Goal: Information Seeking & Learning: Learn about a topic

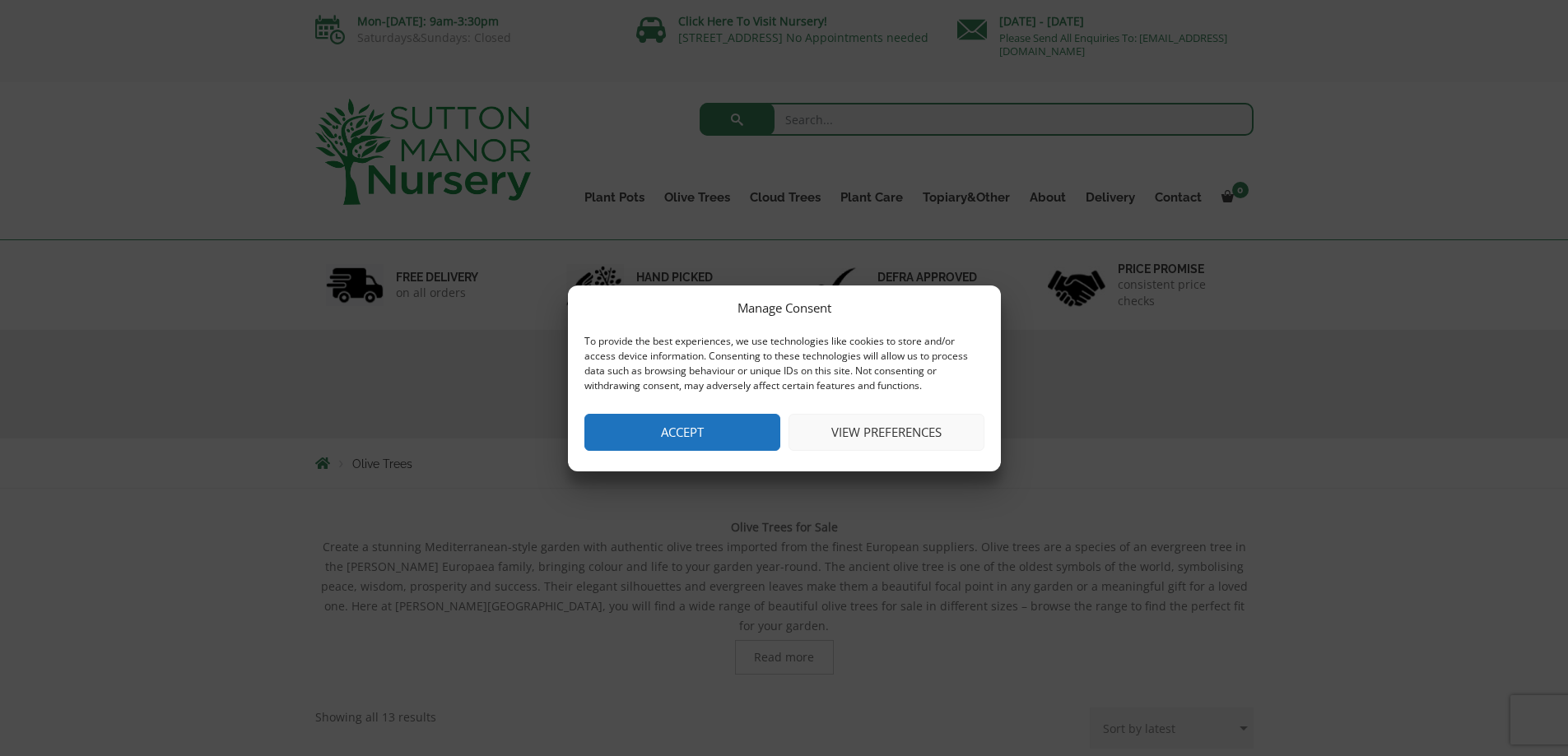
click at [700, 432] on button "Accept" at bounding box center [682, 433] width 196 height 37
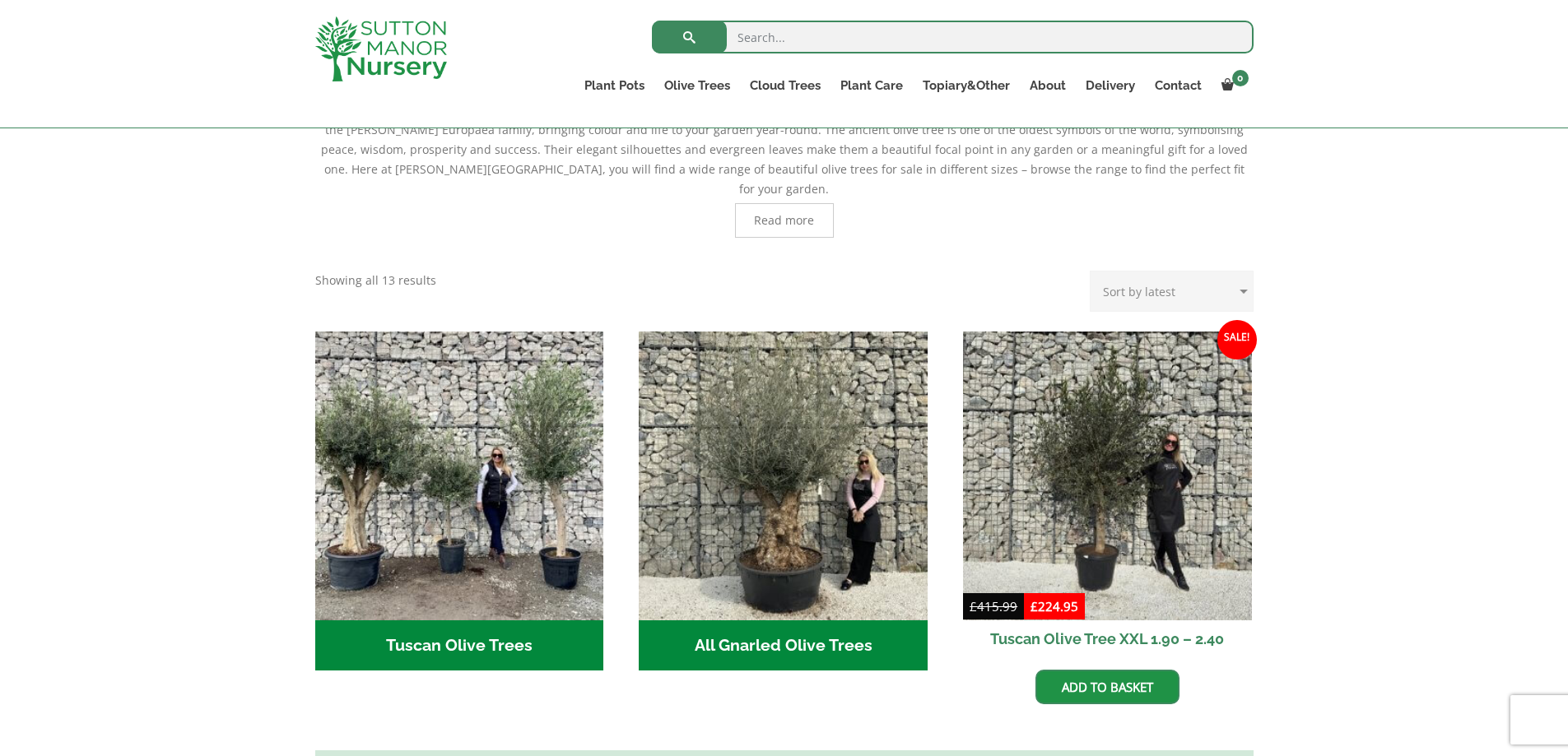
scroll to position [412, 0]
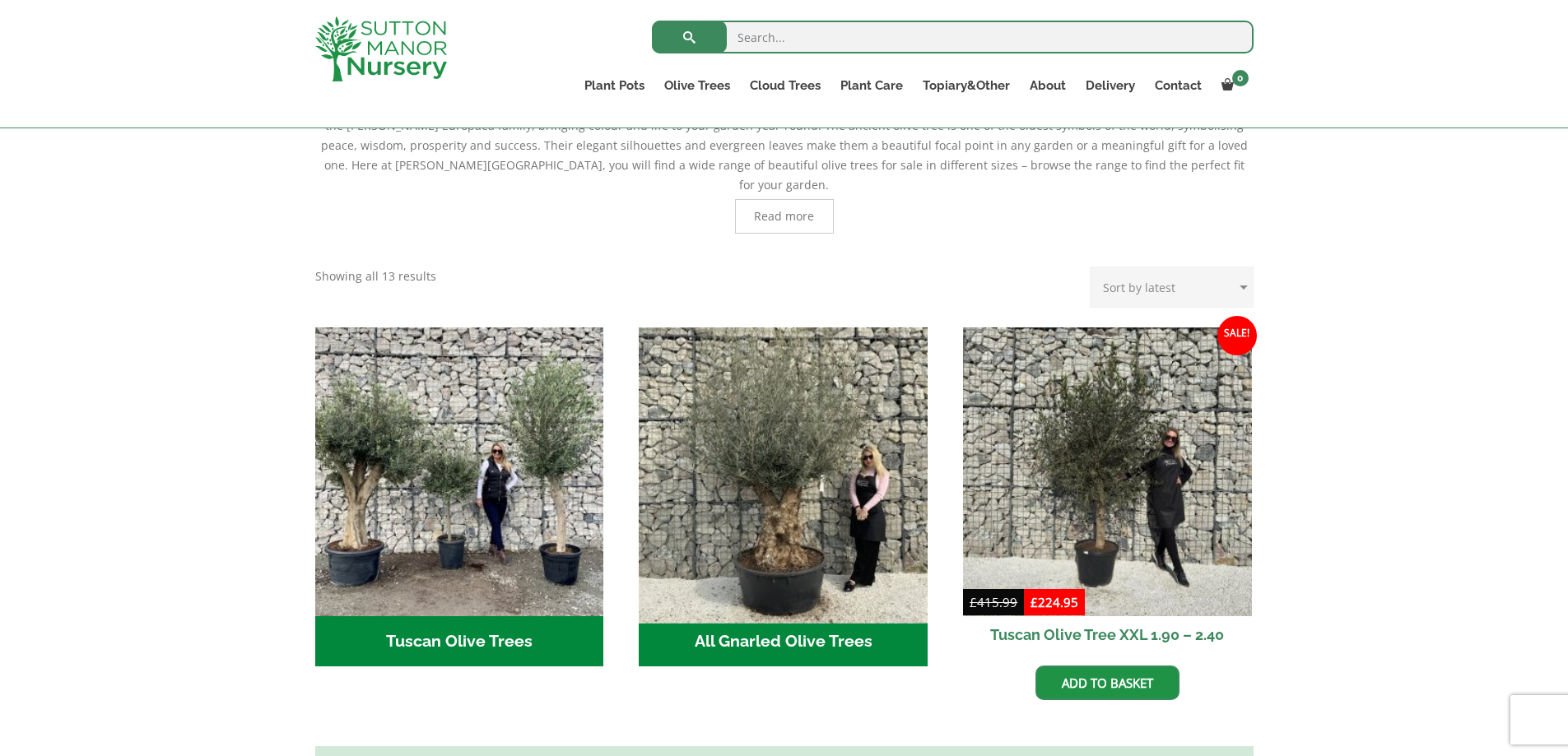
click at [767, 561] on img "Visit product category All Gnarled Olive Trees" at bounding box center [784, 472] width 303 height 303
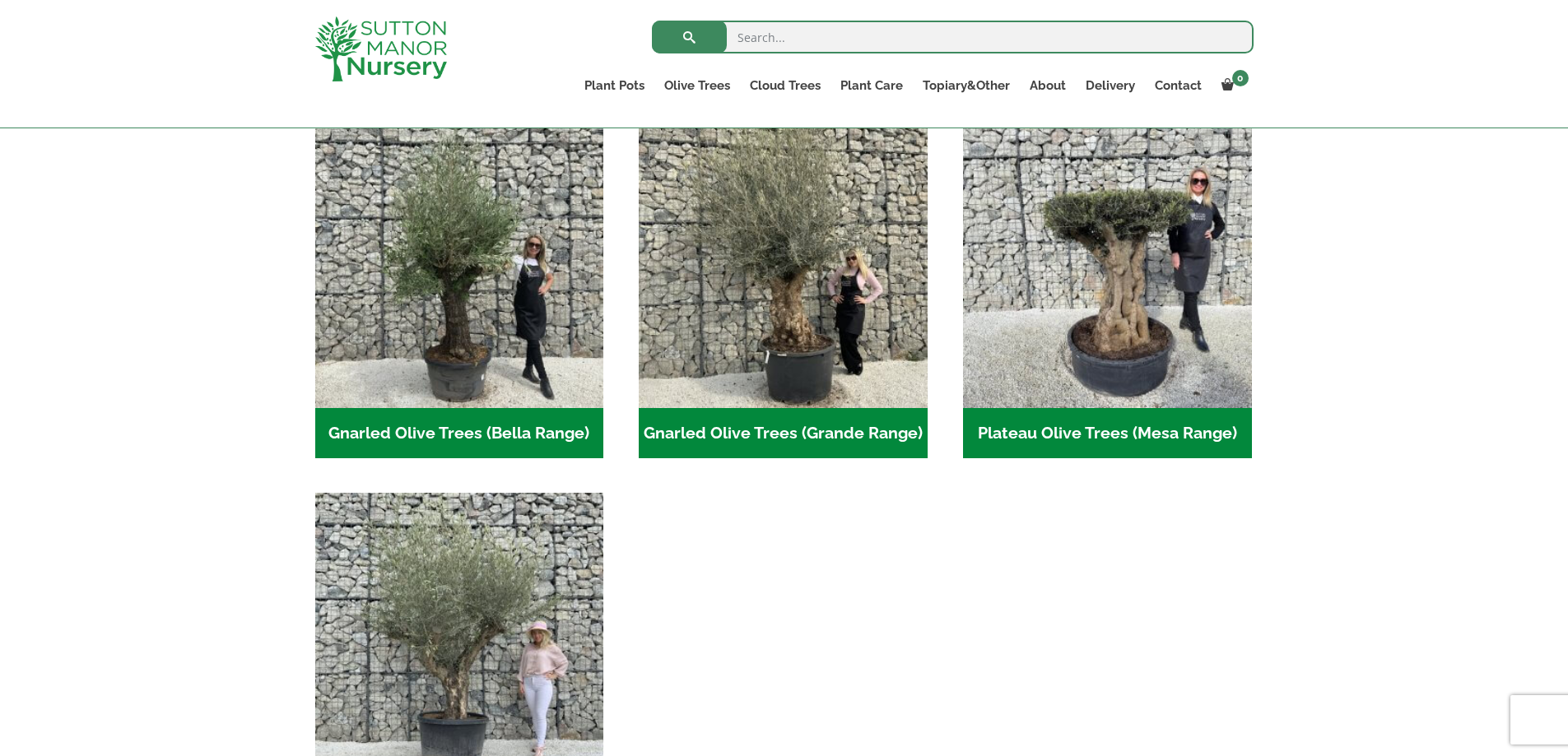
scroll to position [412, 0]
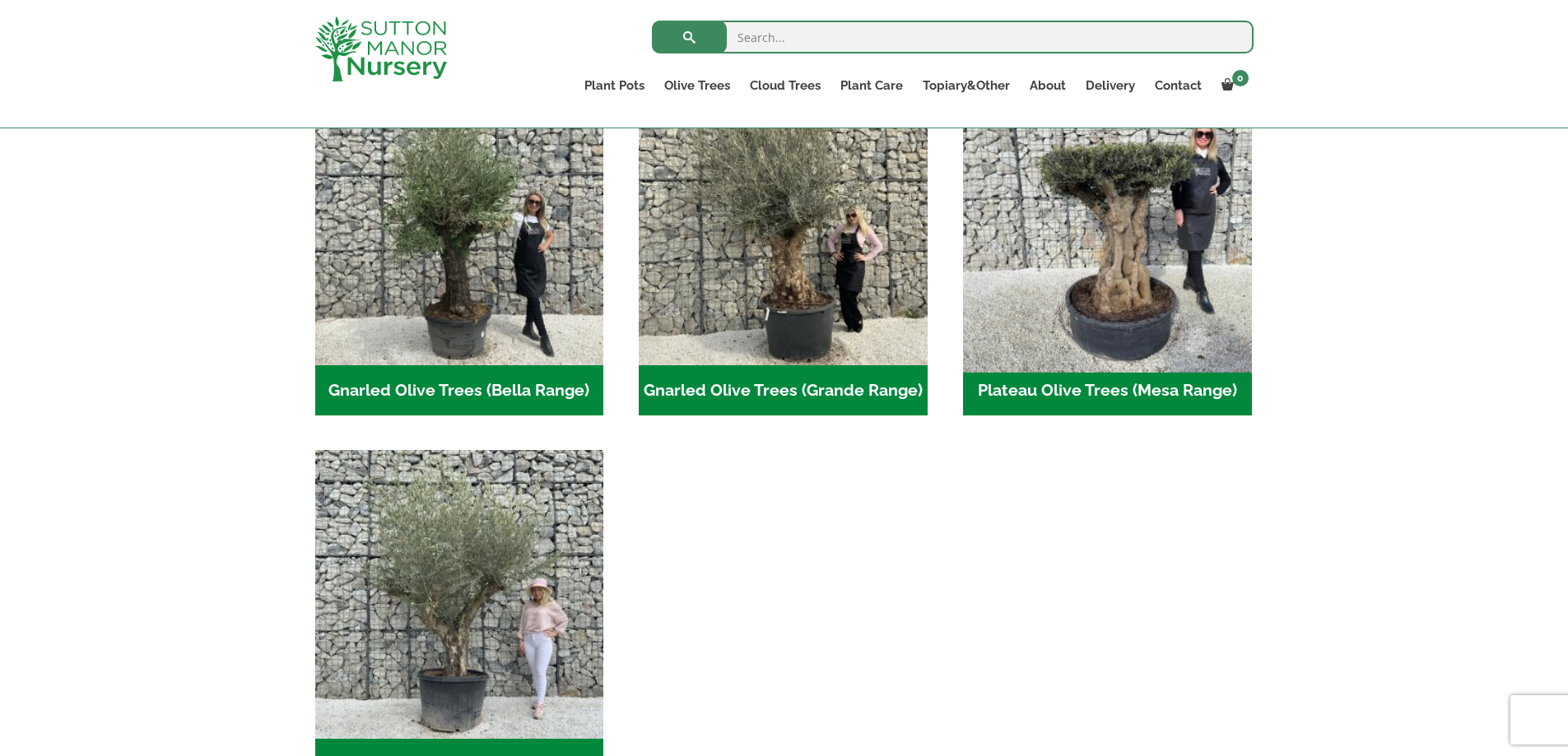
click at [1076, 353] on img "Visit product category Plateau Olive Trees (Mesa Range)" at bounding box center [1107, 220] width 303 height 303
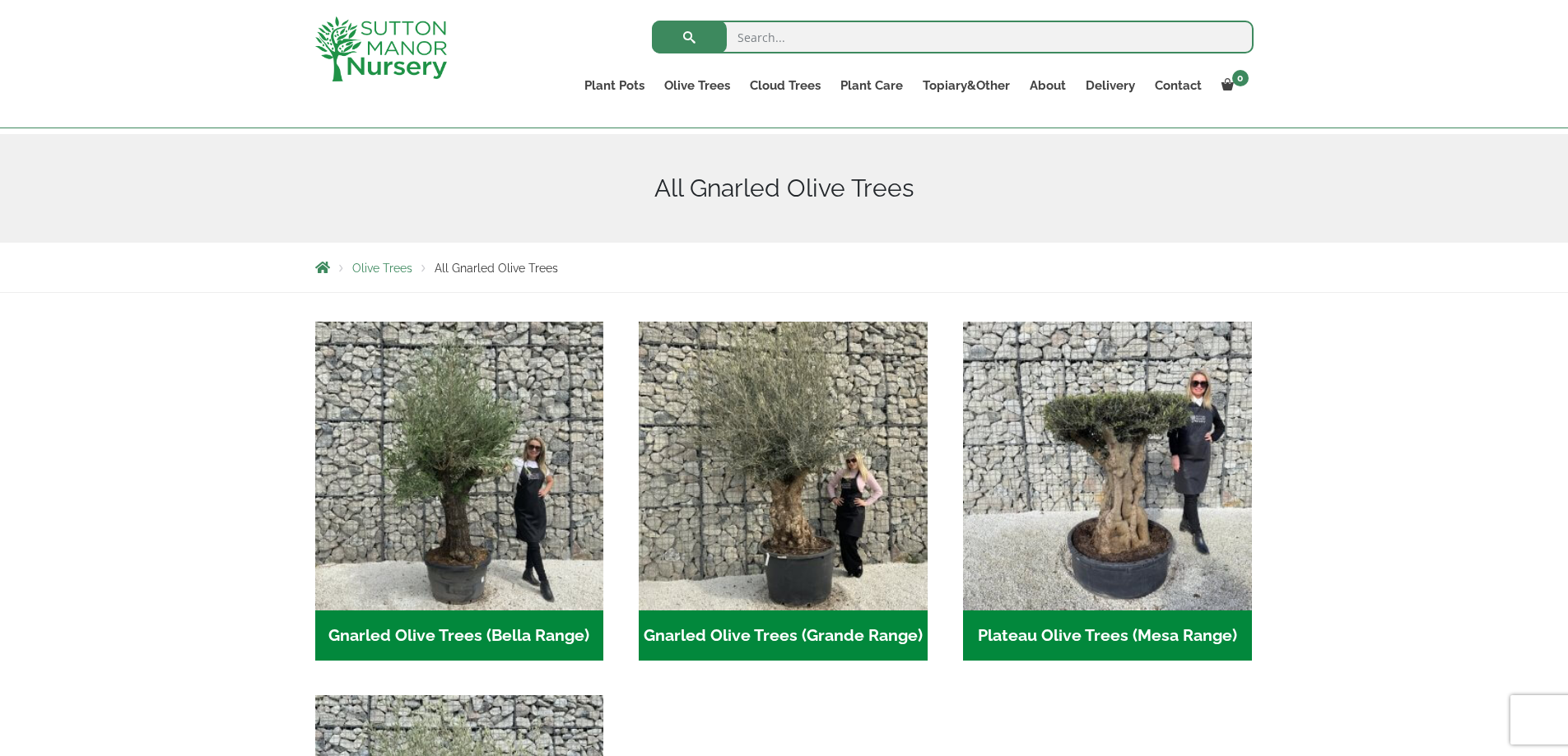
scroll to position [165, 0]
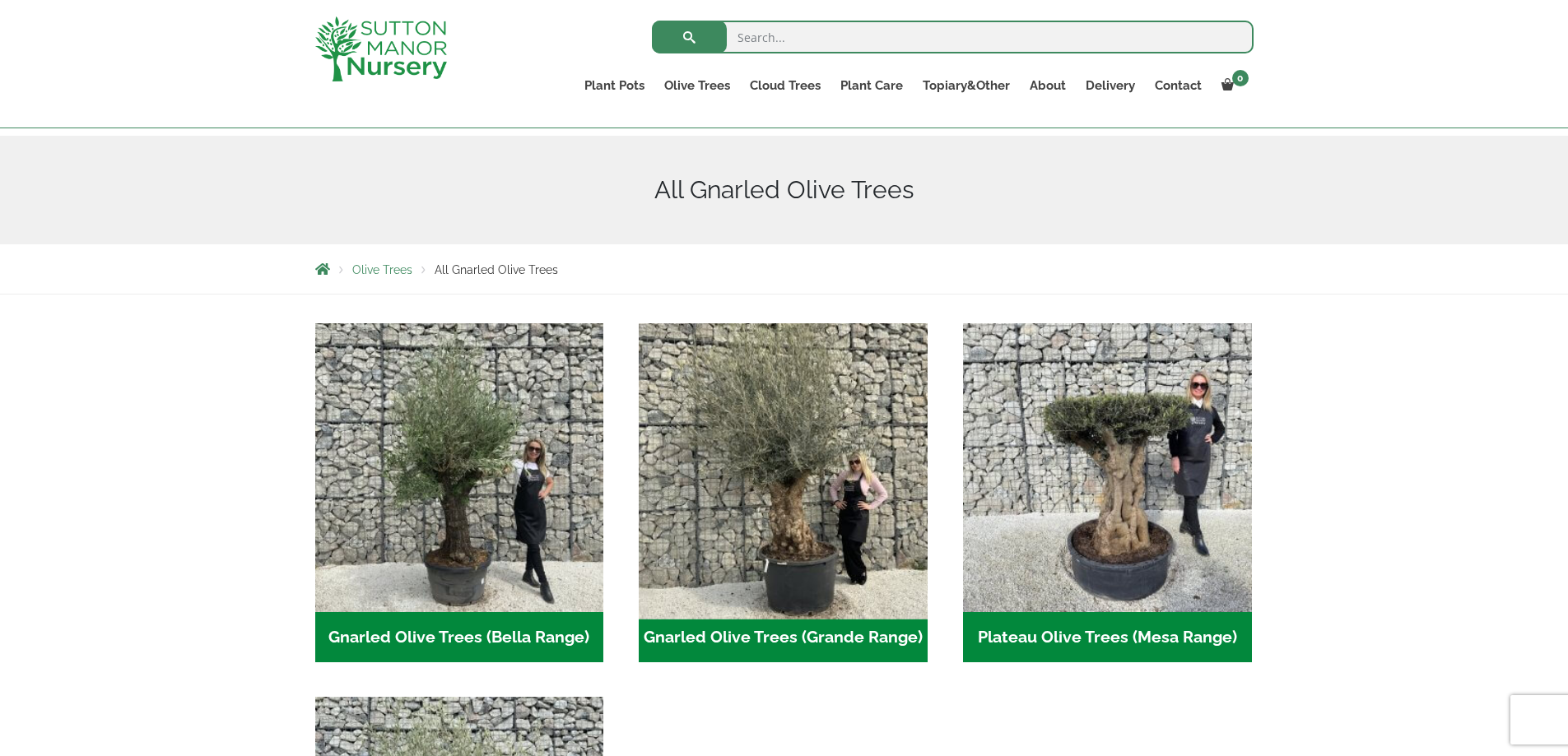
click at [784, 524] on img "Visit product category Gnarled Olive Trees (Grande Range)" at bounding box center [784, 467] width 303 height 303
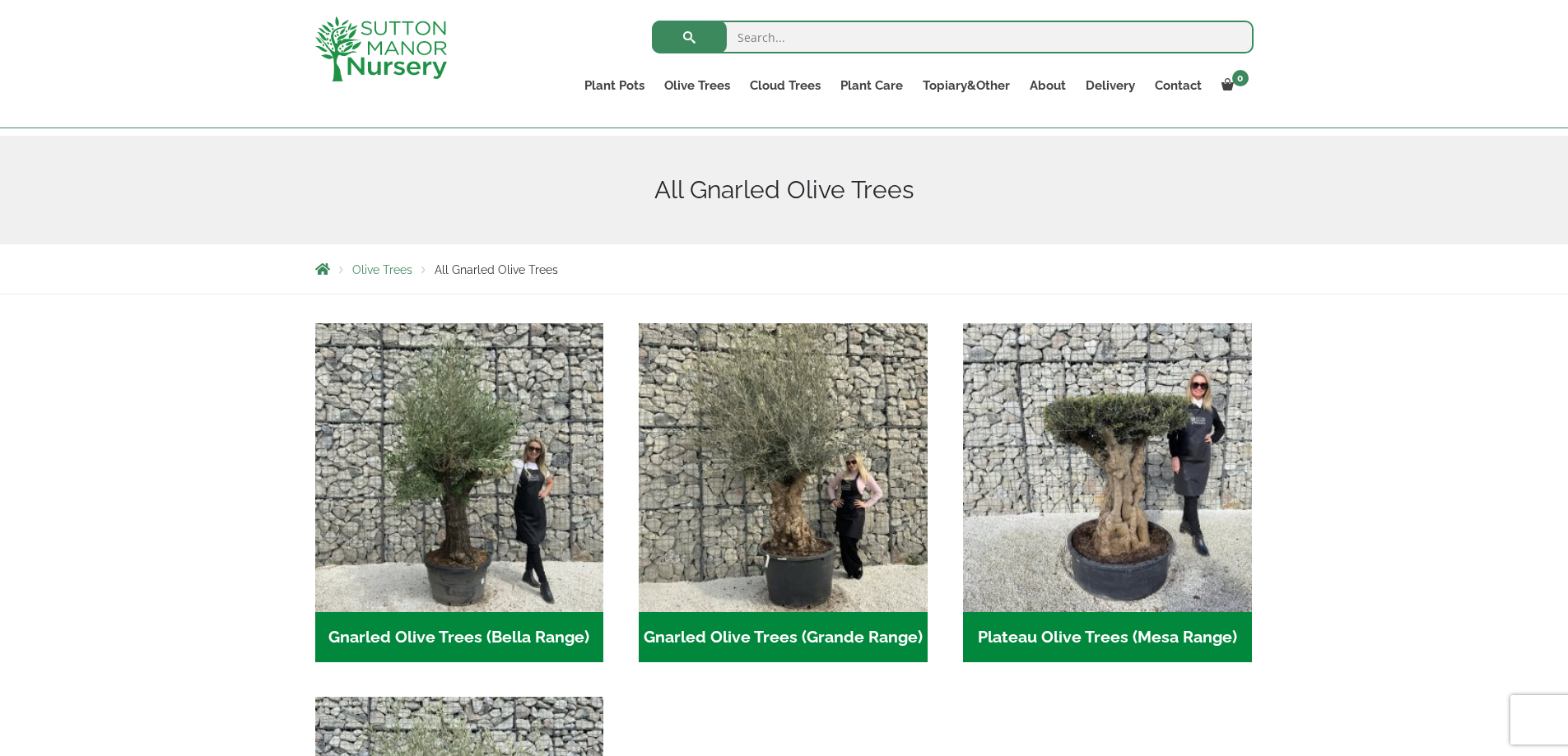
click at [460, 625] on h2 "Gnarled Olive Trees (Bella Range) (76)" at bounding box center [460, 637] width 289 height 51
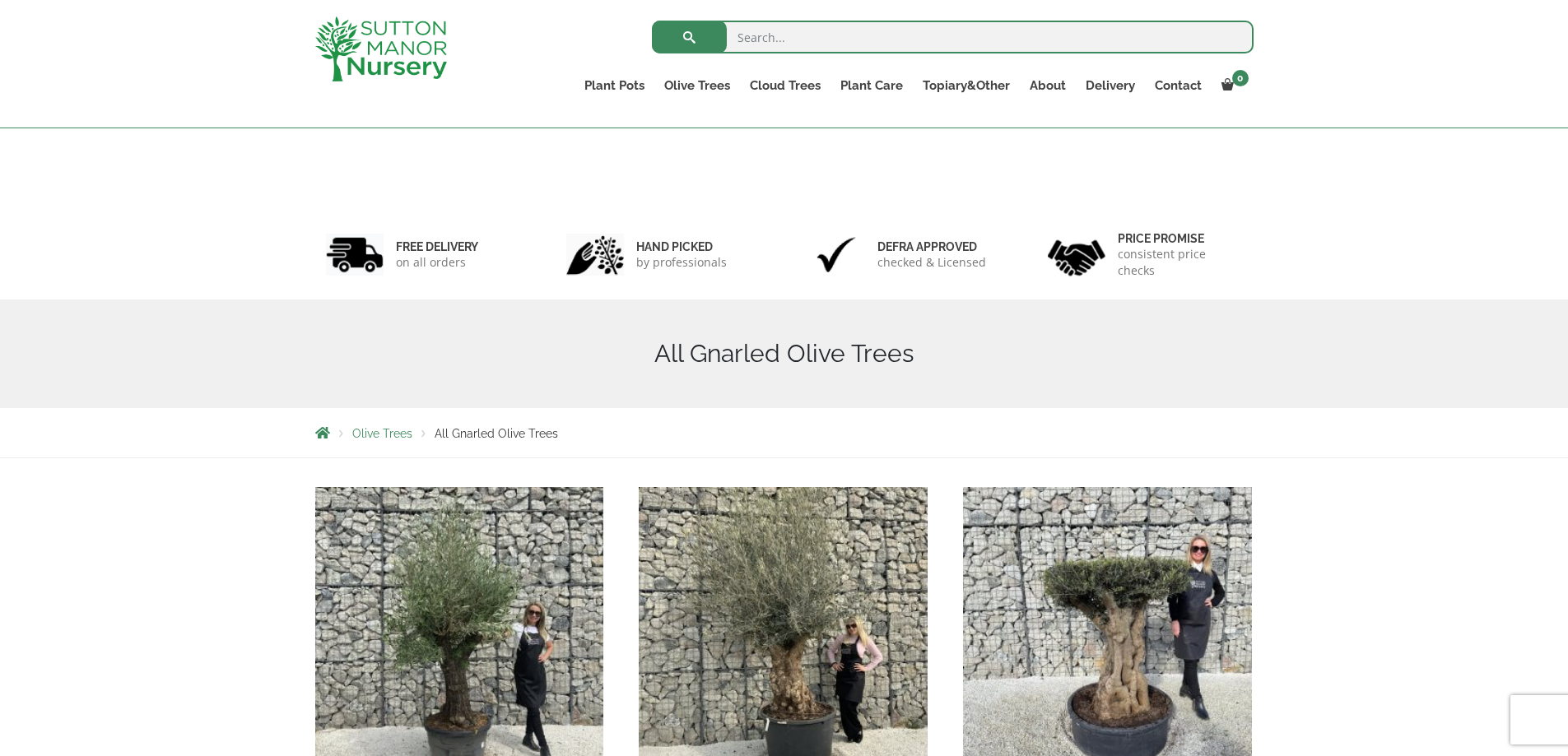
scroll to position [0, 0]
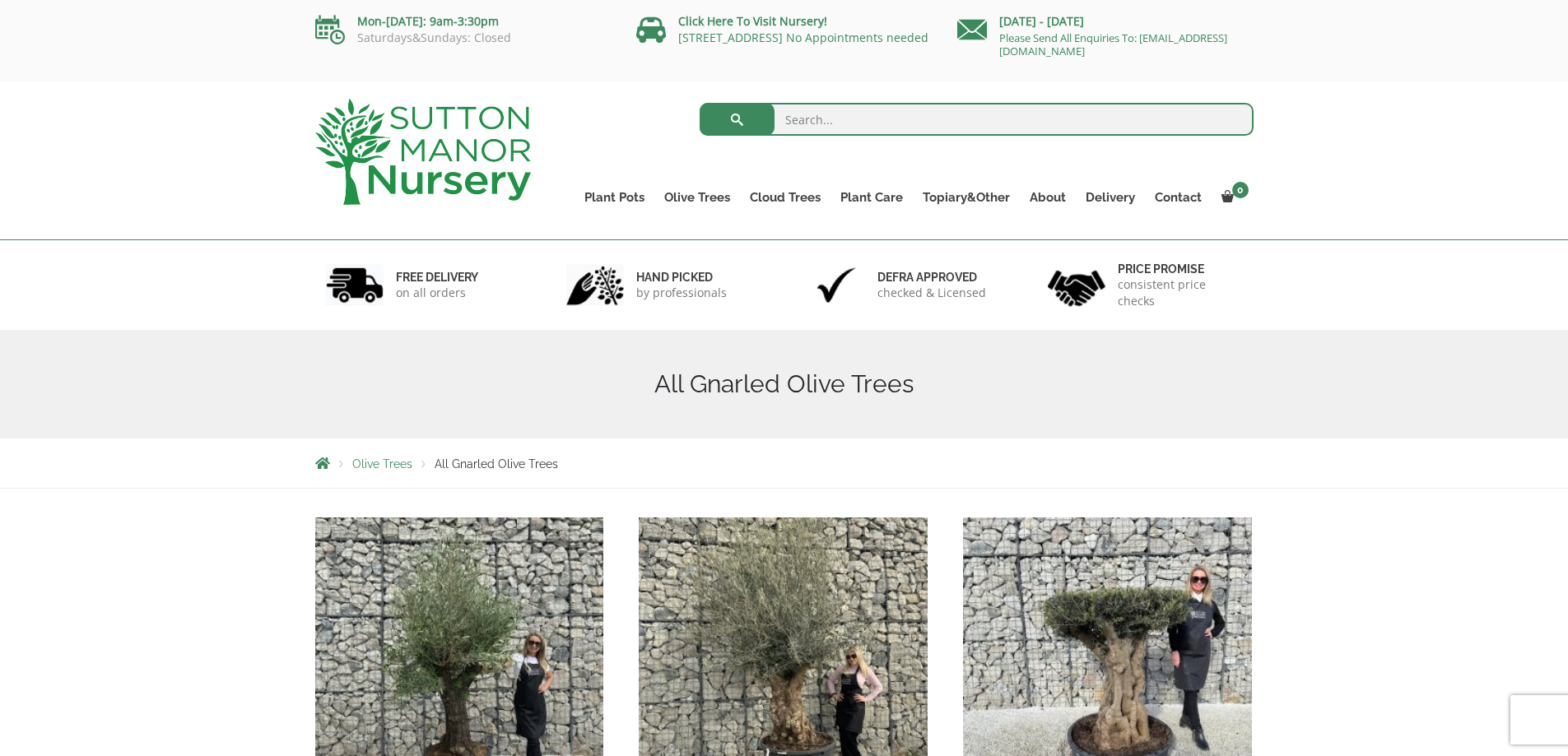
click at [367, 465] on span "Olive Trees" at bounding box center [382, 464] width 60 height 13
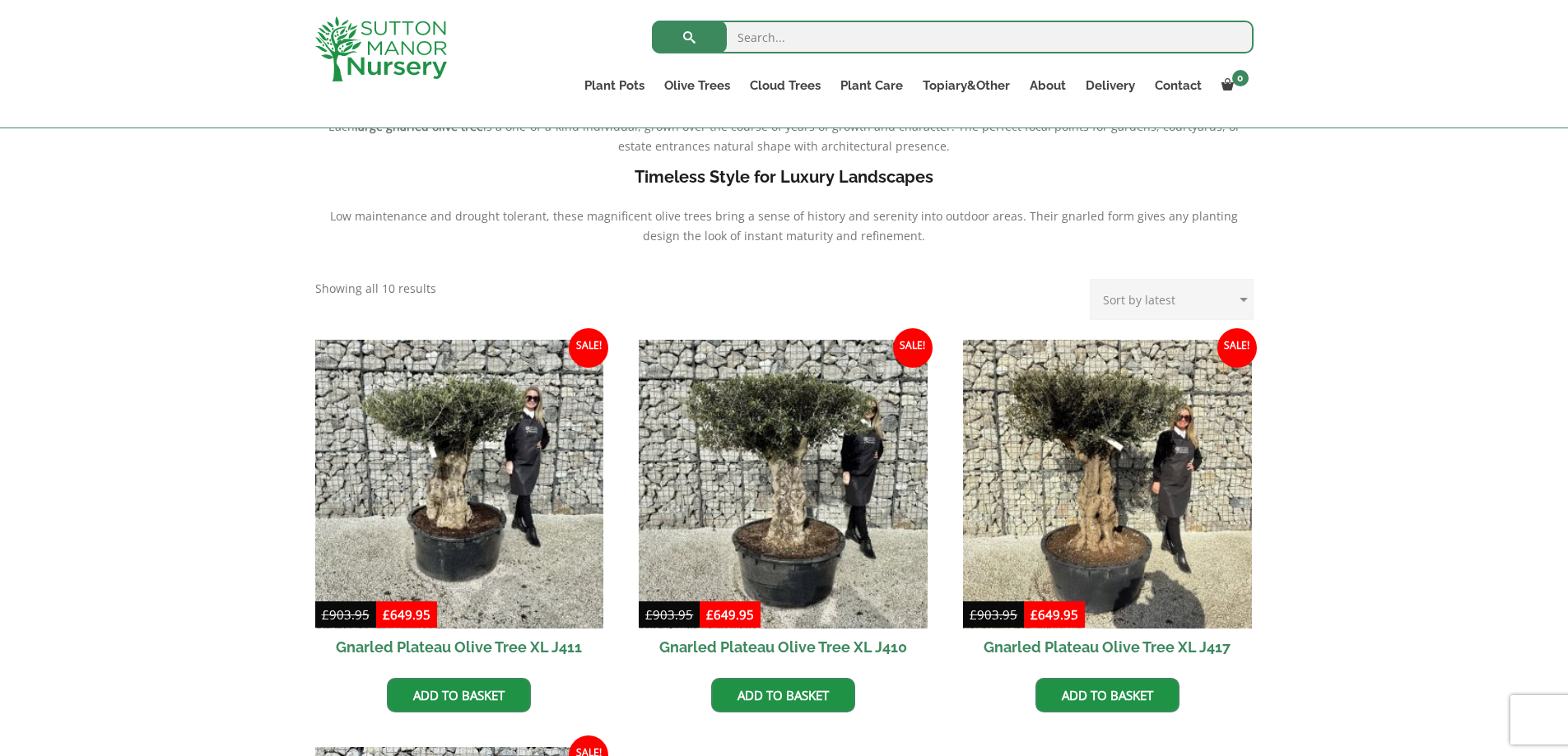
scroll to position [494, 0]
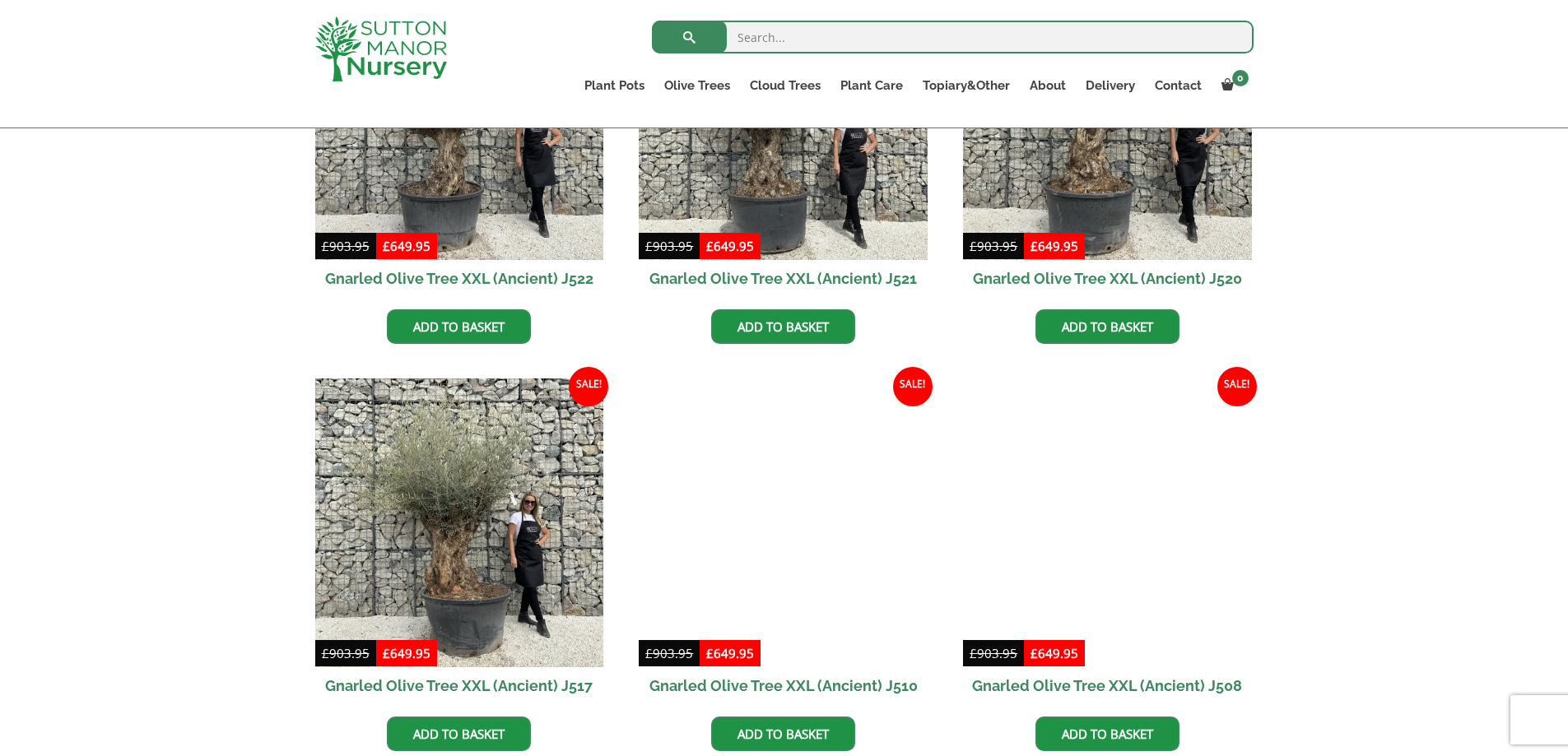
scroll to position [1234, 0]
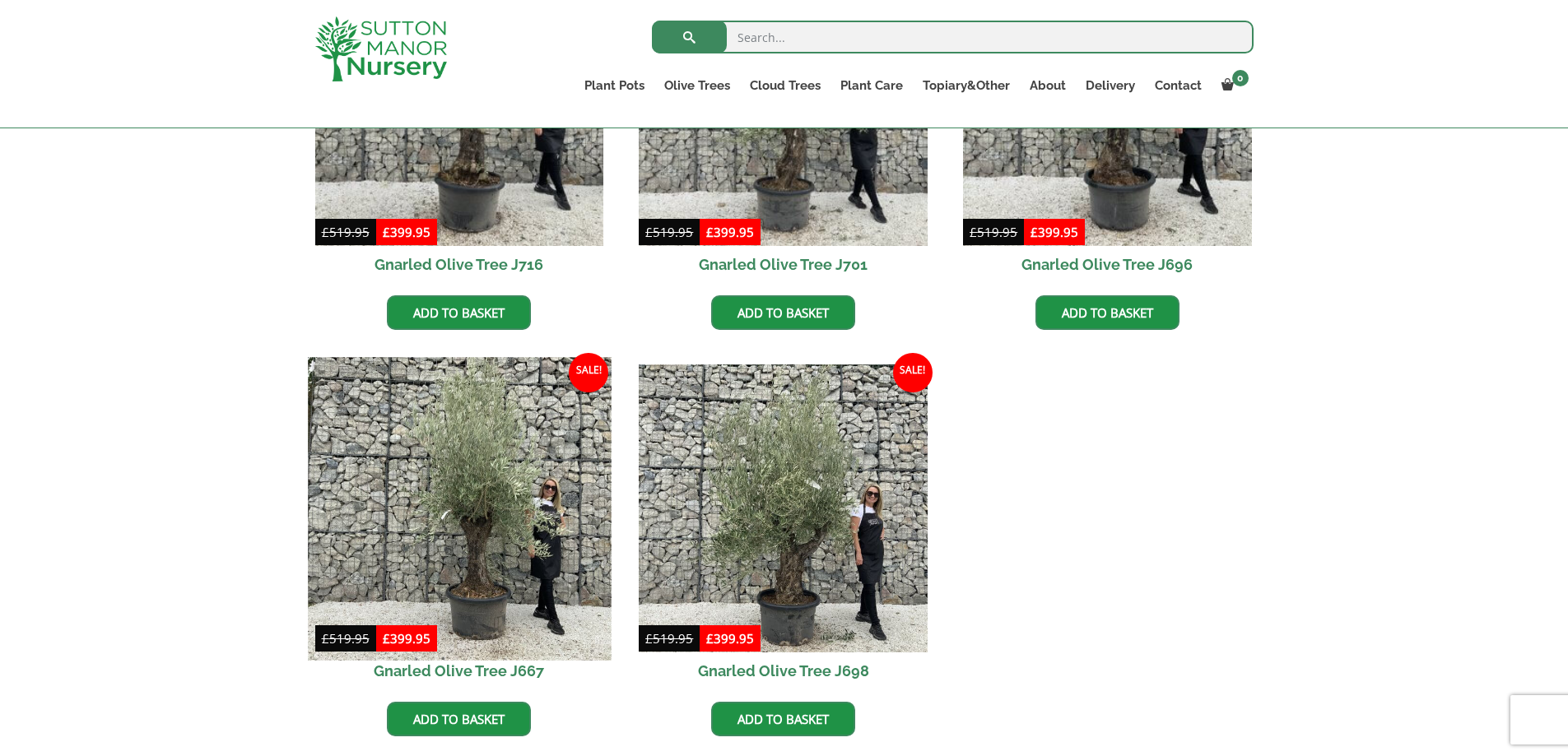
scroll to position [822, 0]
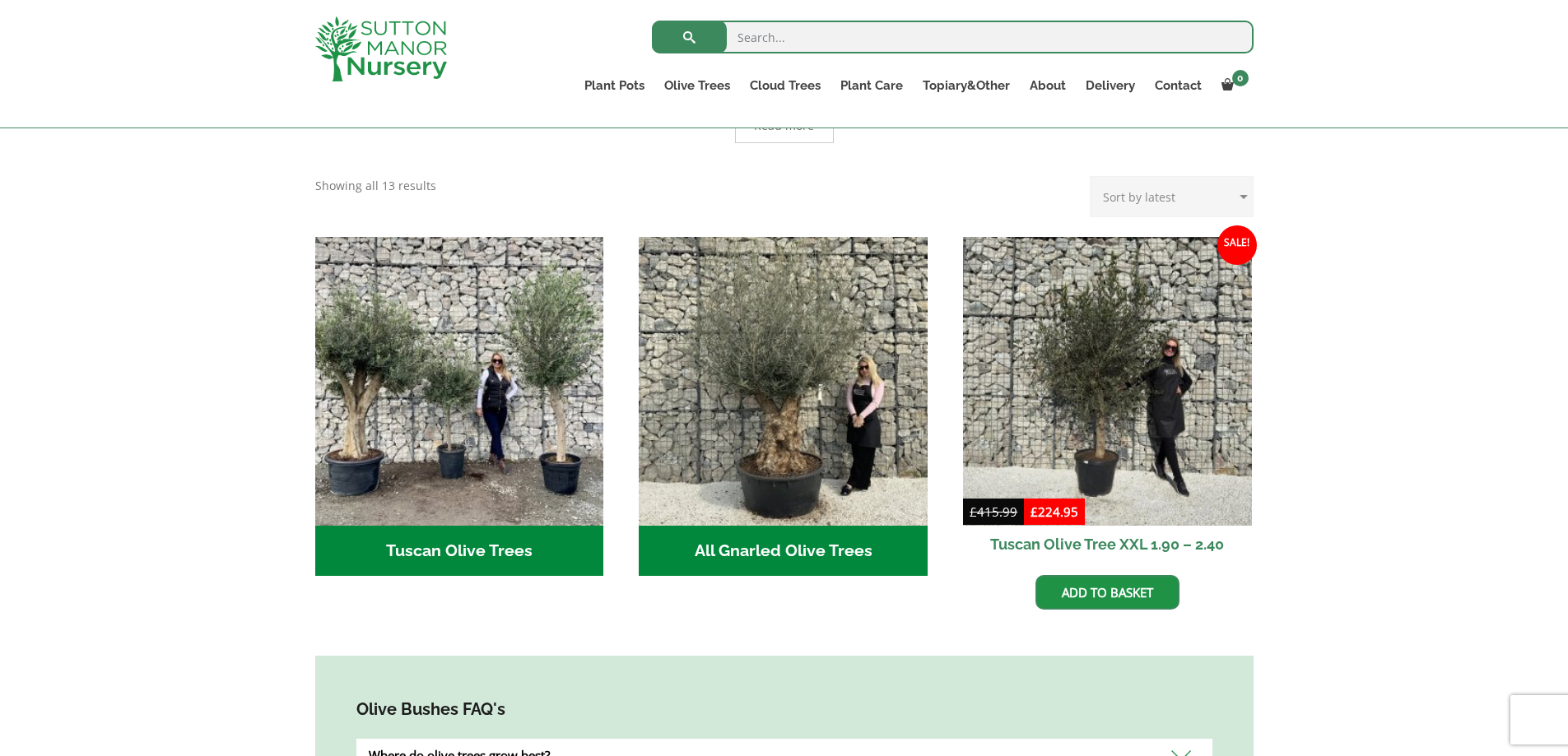
scroll to position [494, 0]
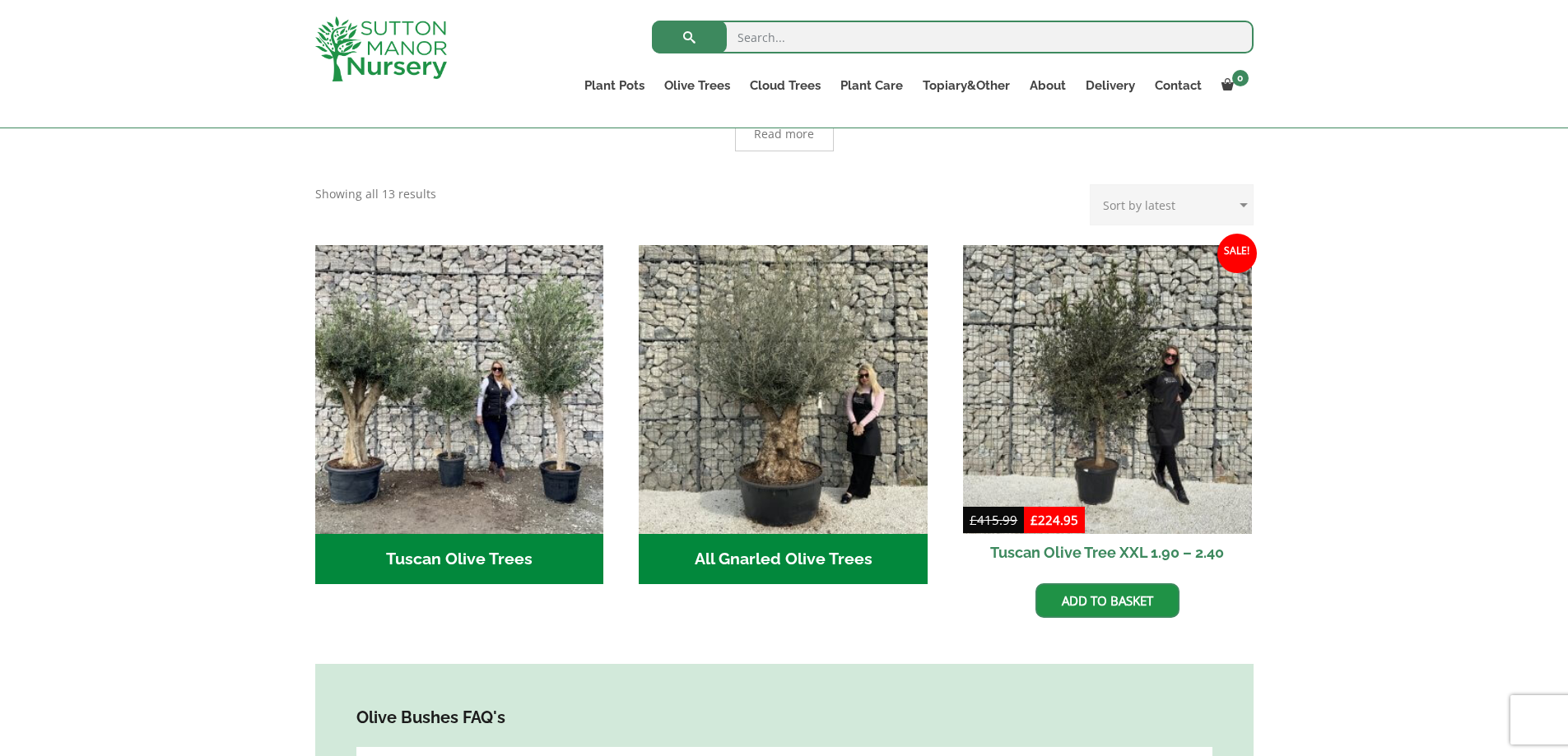
click at [468, 536] on h2 "Tuscan Olive Trees (2)" at bounding box center [460, 559] width 289 height 51
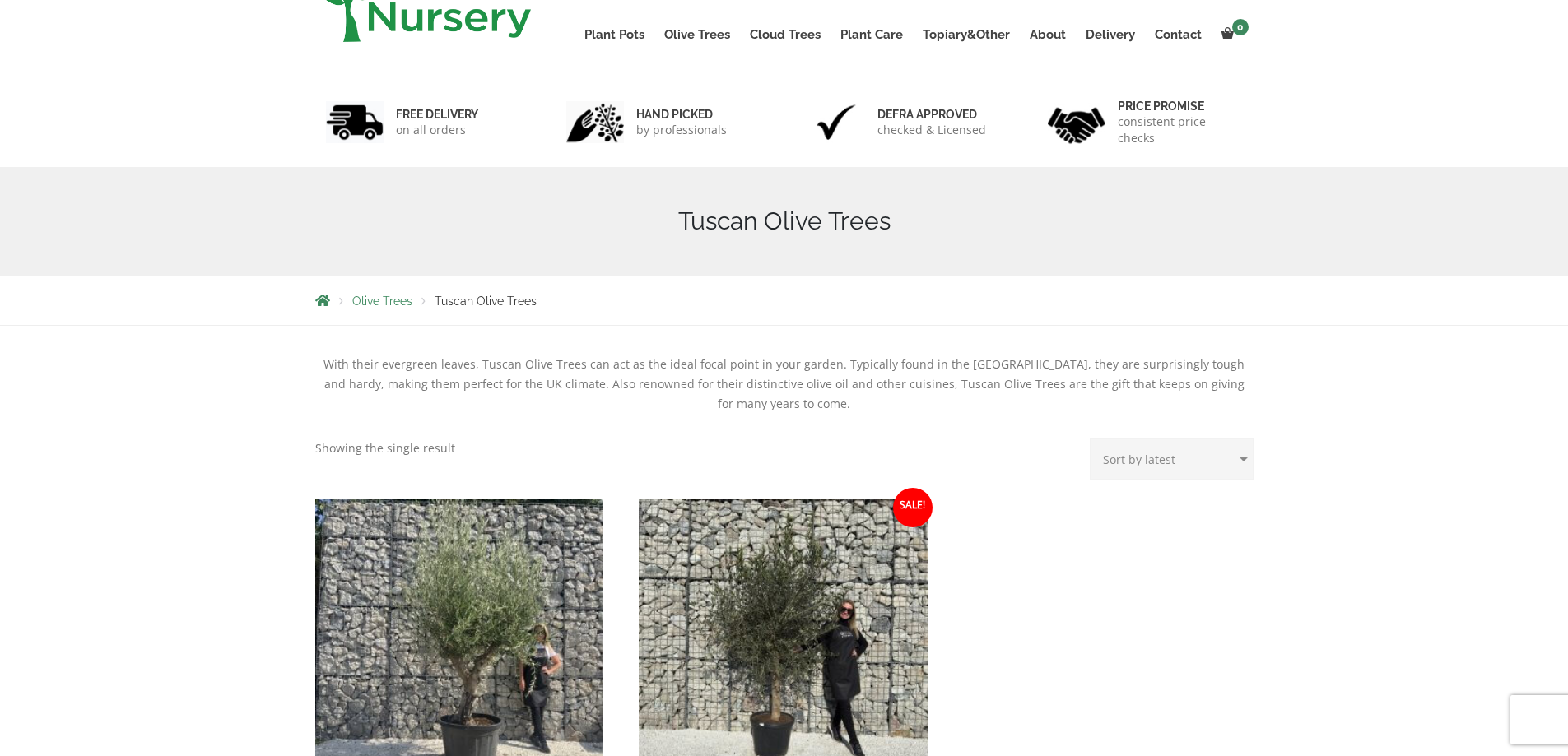
scroll to position [412, 0]
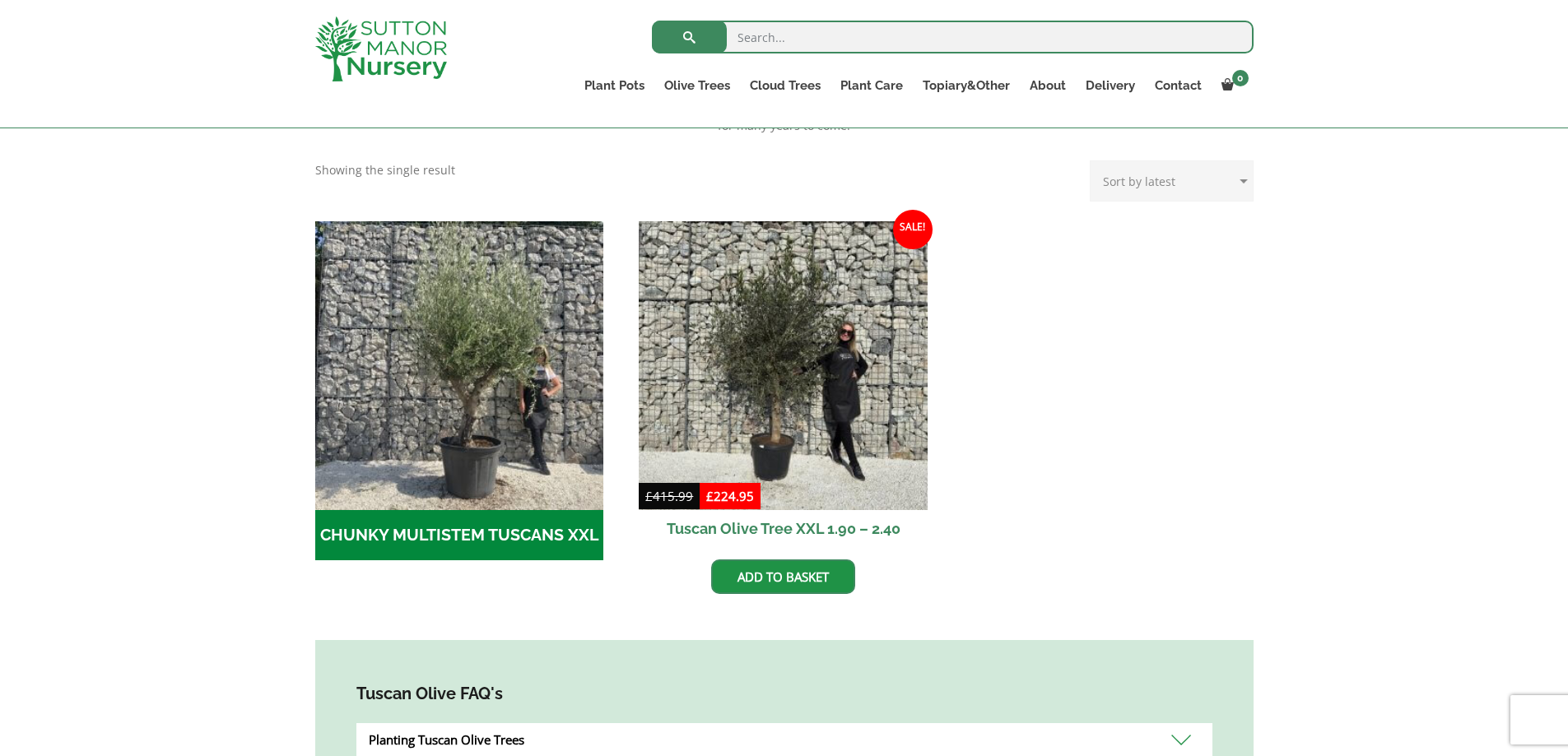
click at [481, 528] on h2 "CHUNKY MULTISTEM TUSCANS XXL (1)" at bounding box center [460, 536] width 289 height 51
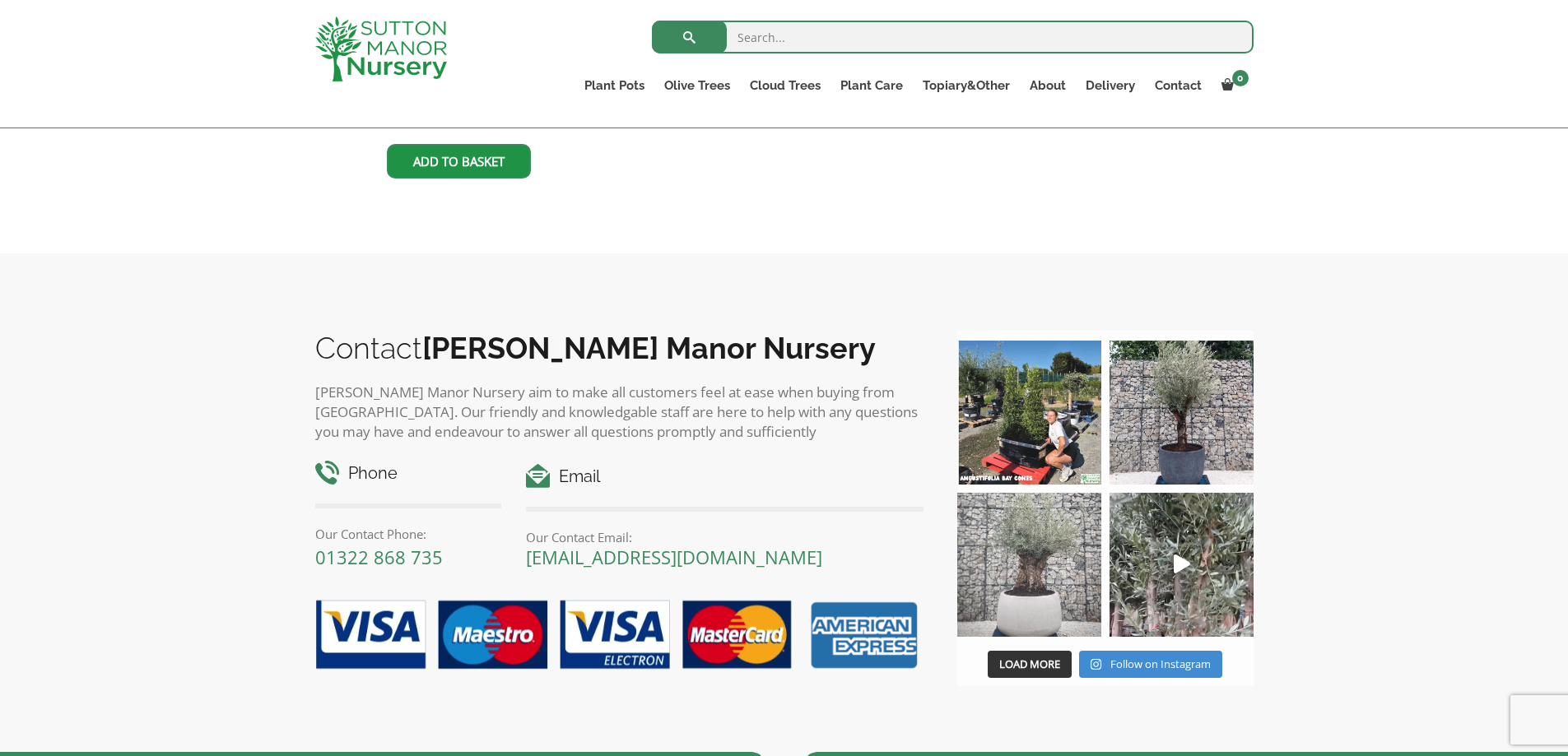
scroll to position [905, 0]
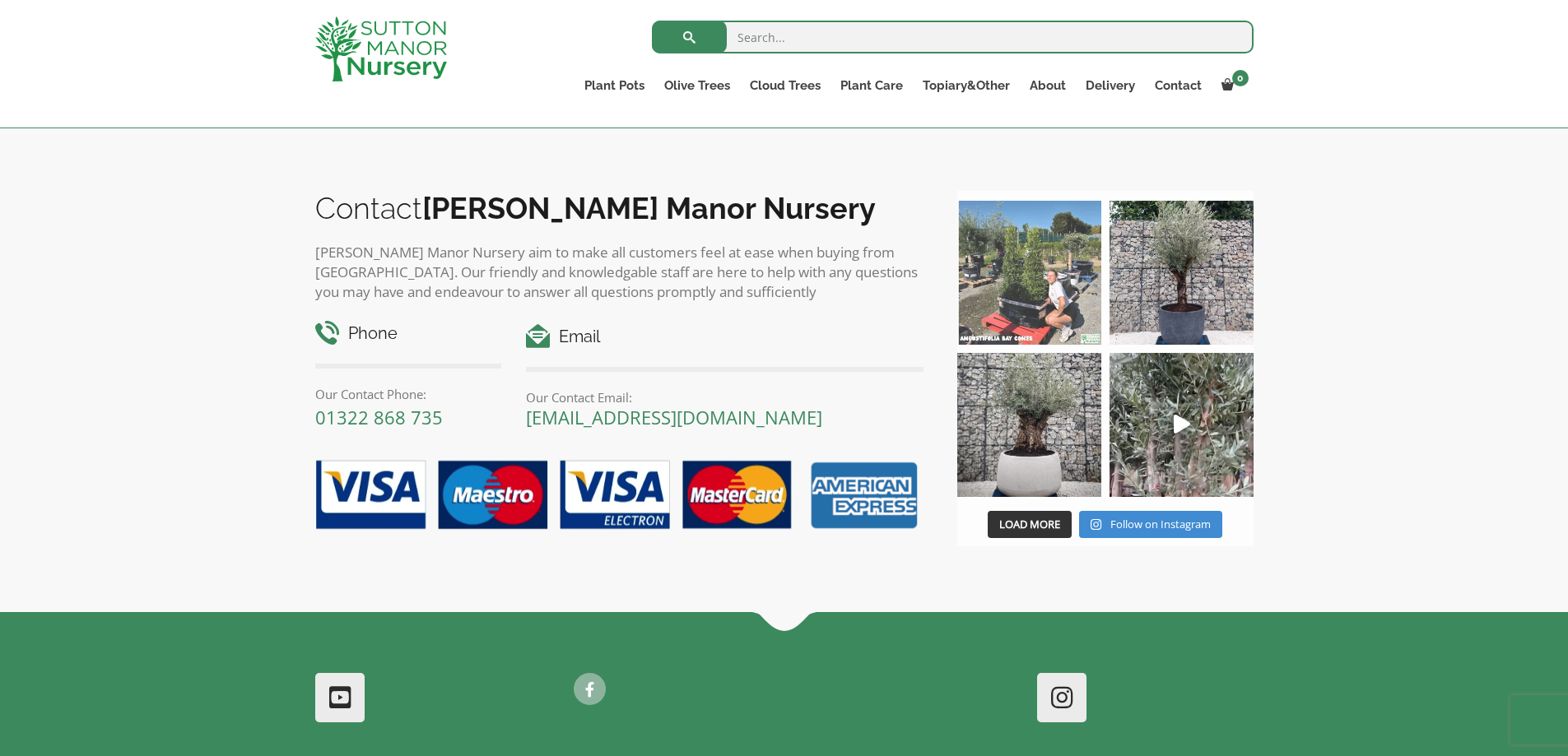
click at [1044, 283] on img at bounding box center [1029, 273] width 144 height 144
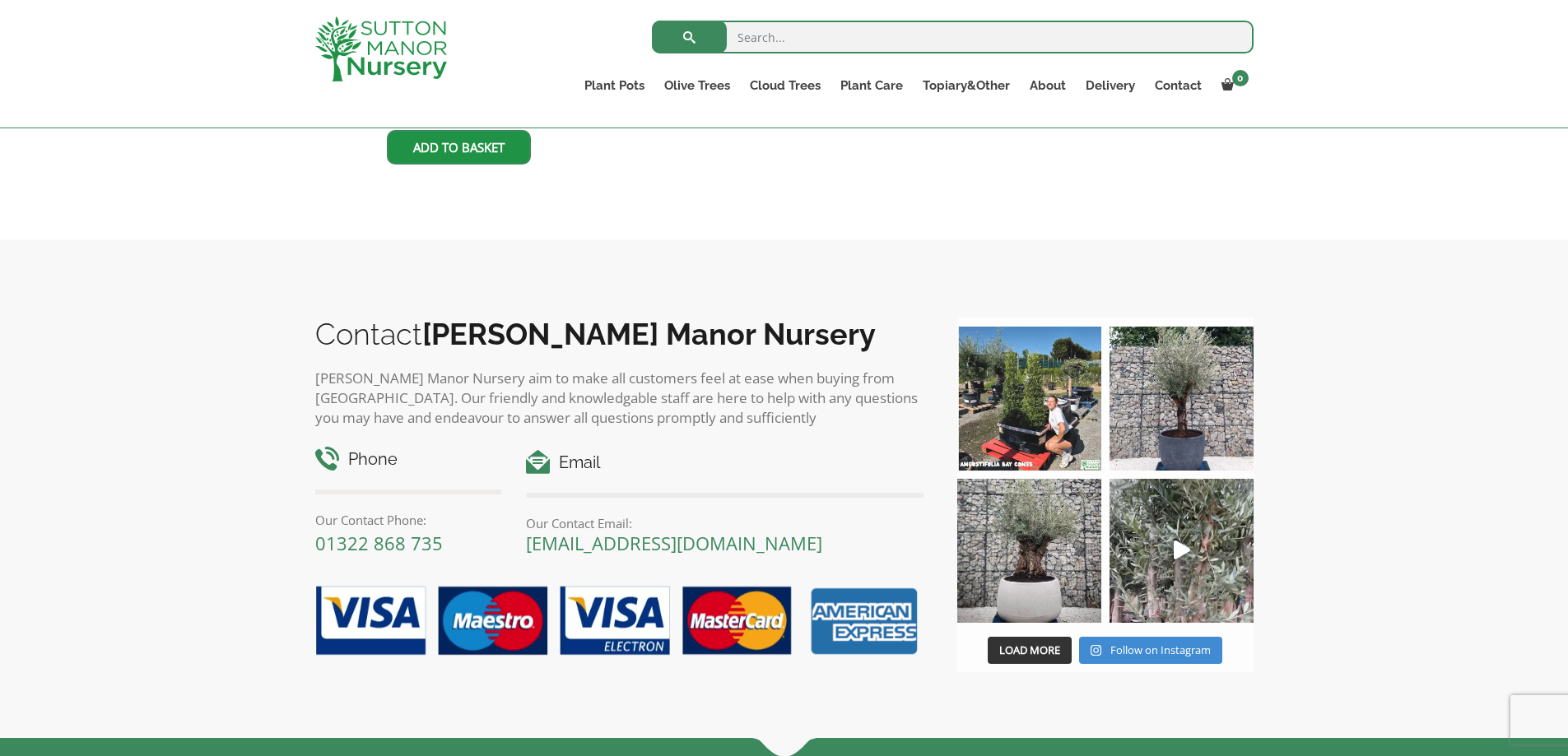
scroll to position [576, 0]
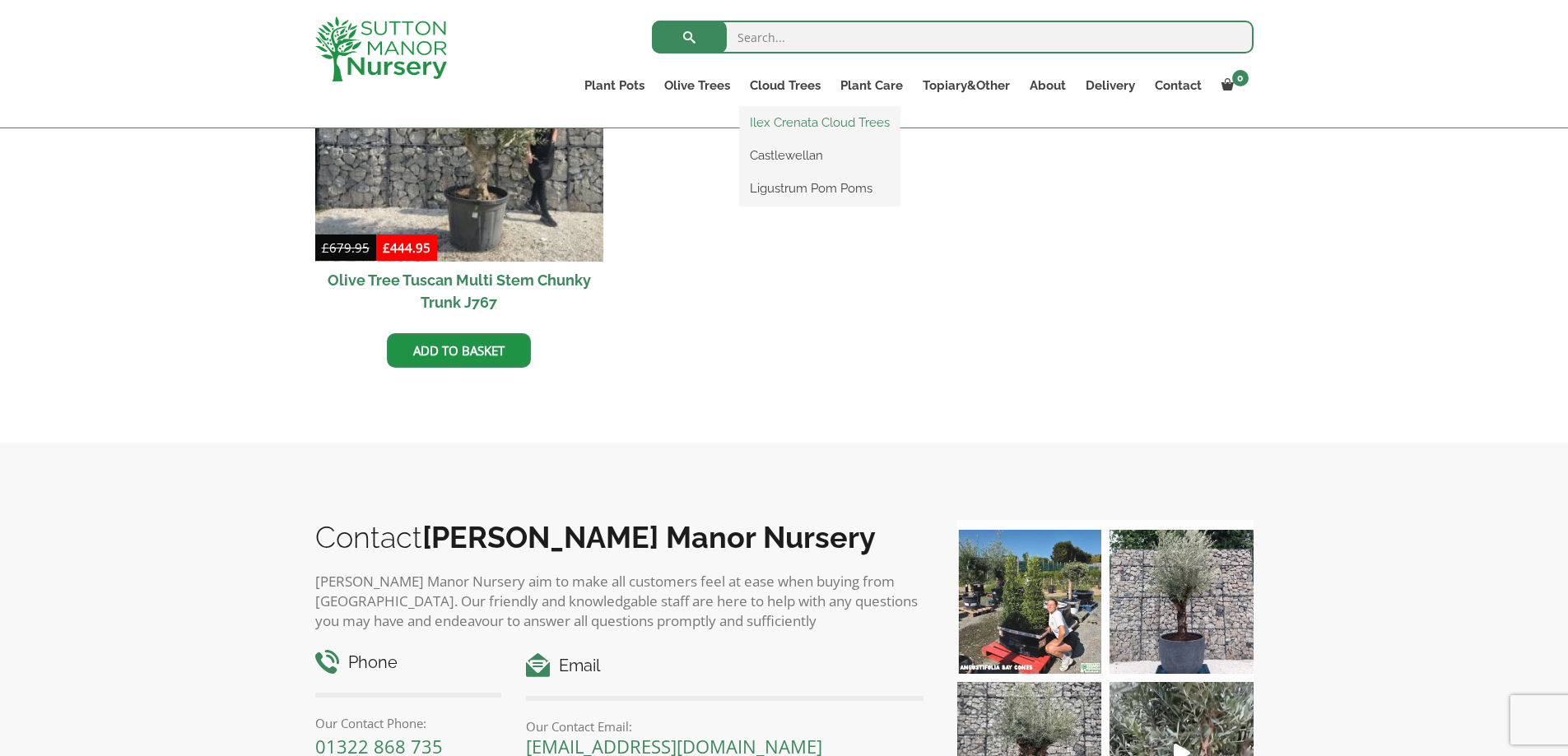
click at [796, 119] on link "Ilex Crenata Cloud Trees" at bounding box center [820, 123] width 159 height 25
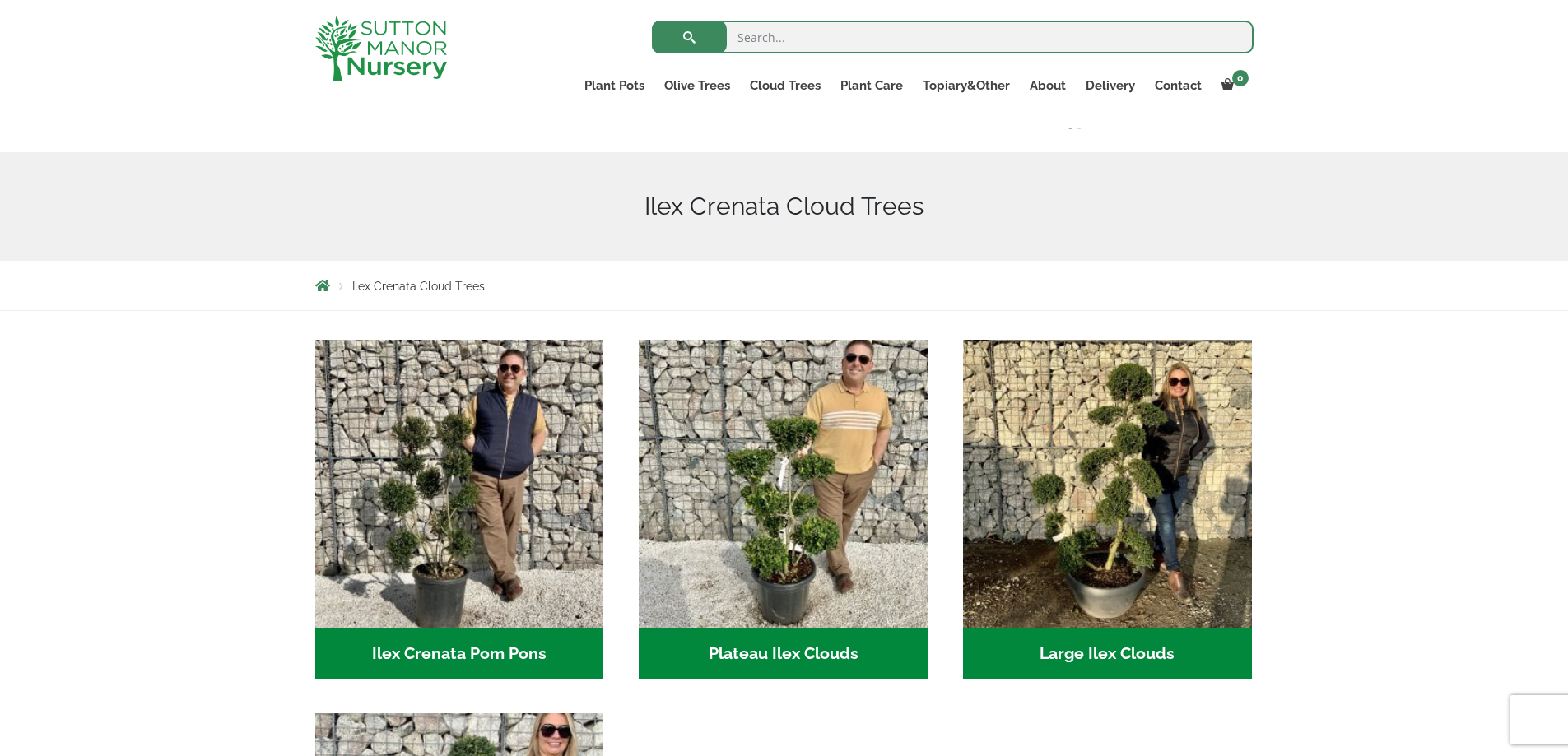
scroll to position [412, 0]
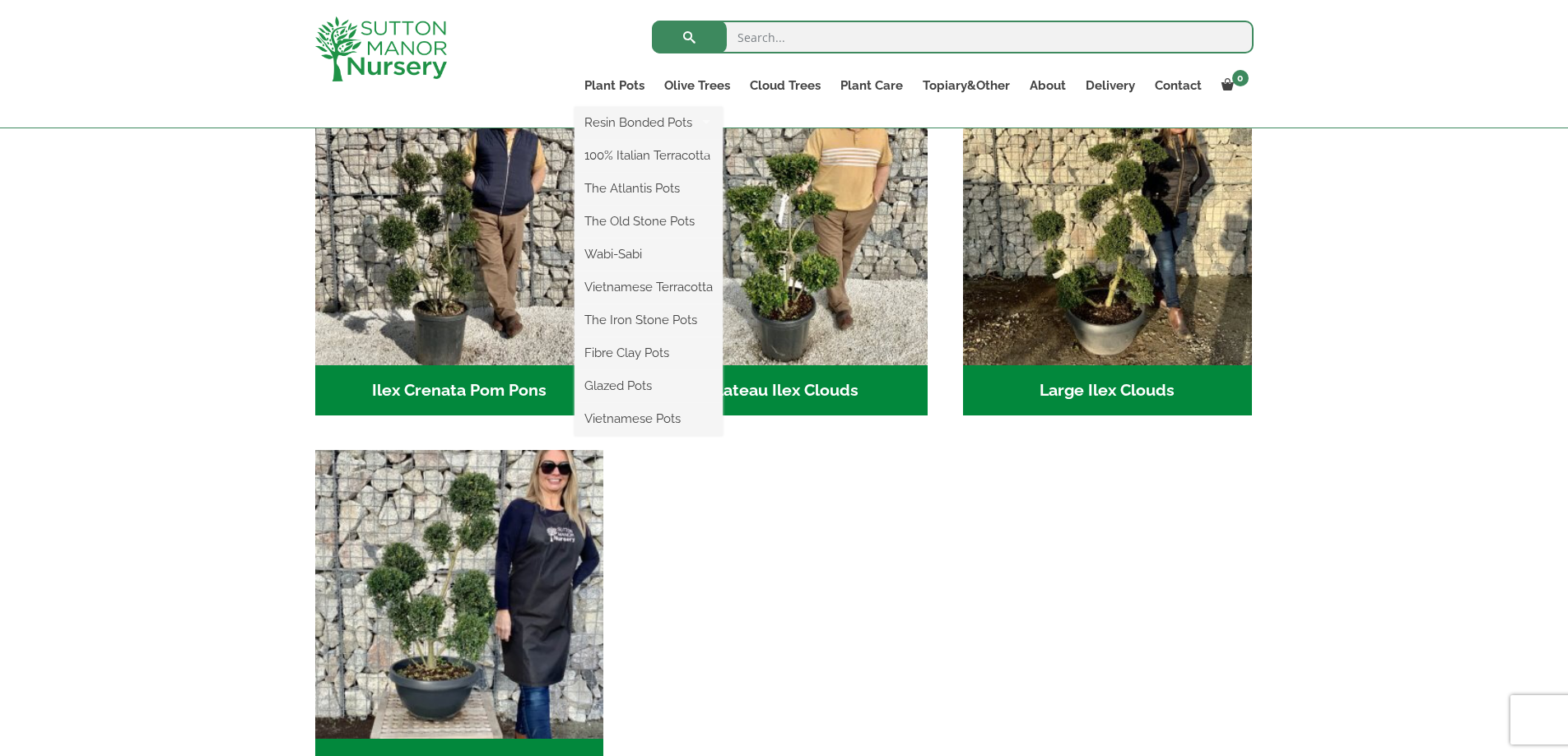
click at [699, 107] on ul "Resin Bonded Pots The Amalfi Pots The Milan Pots The Capri Pots The Brunello Po…" at bounding box center [648, 272] width 148 height 329
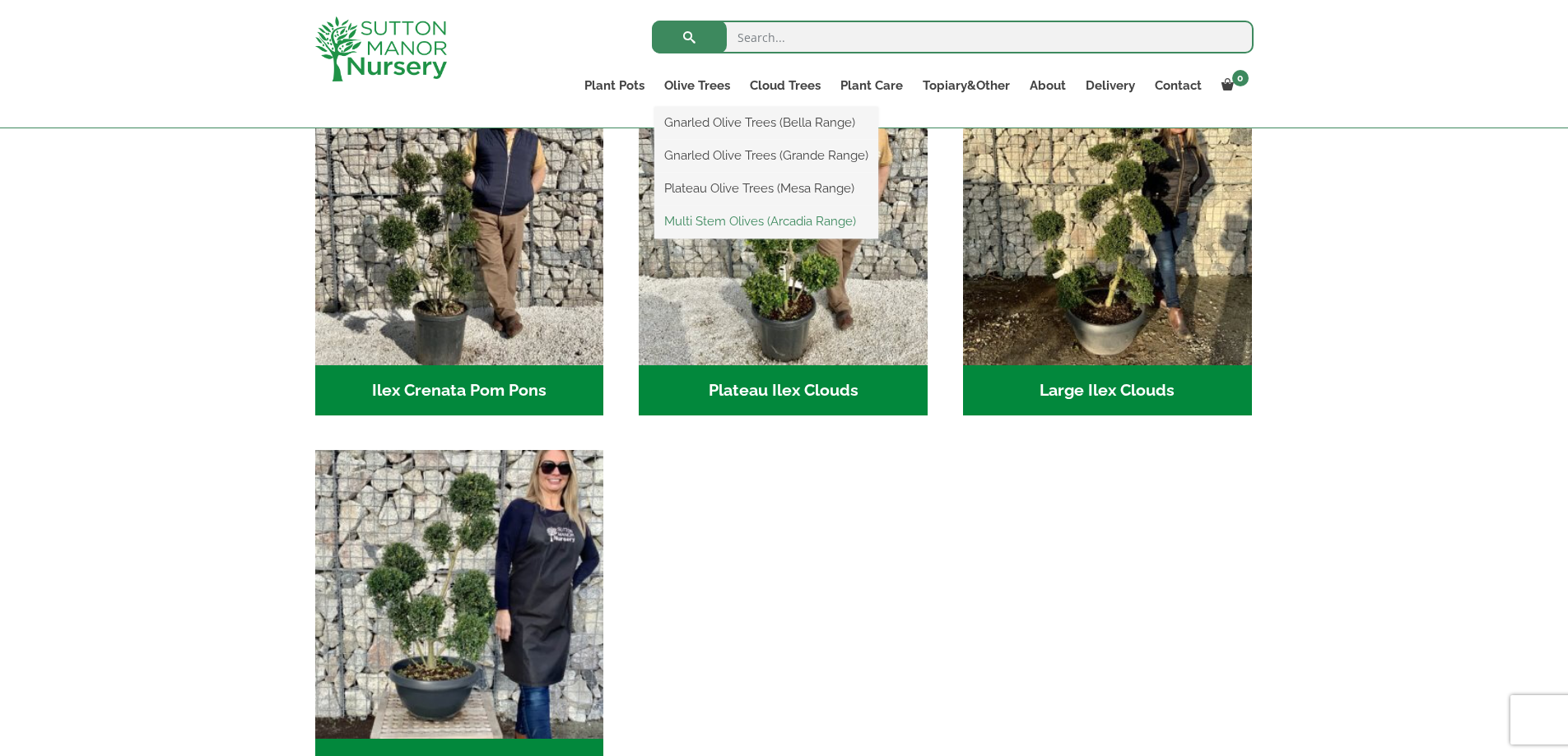
click at [739, 225] on link "Multi Stem Olives (Arcadia Range)" at bounding box center [766, 221] width 224 height 25
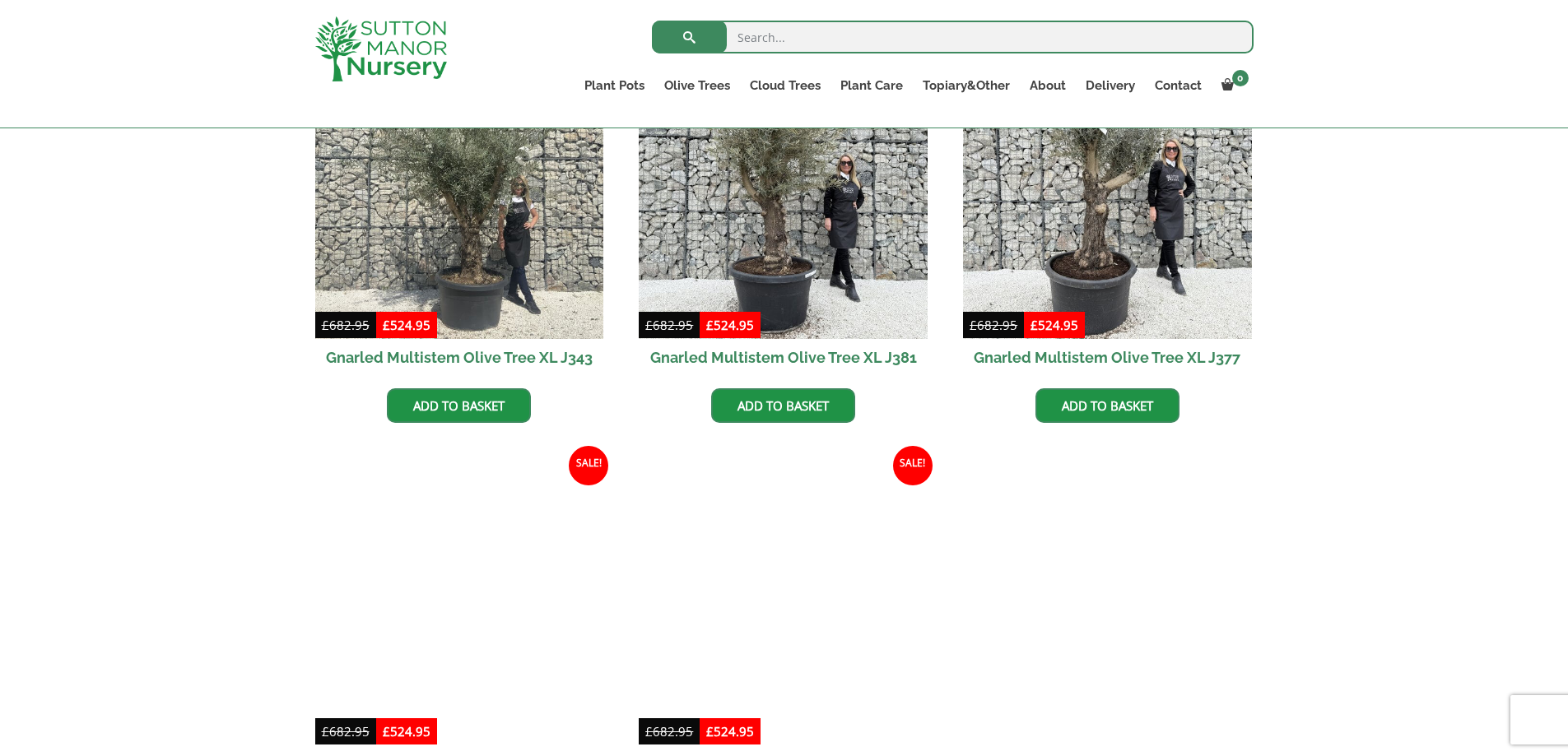
scroll to position [2221, 0]
